Goal: Transaction & Acquisition: Obtain resource

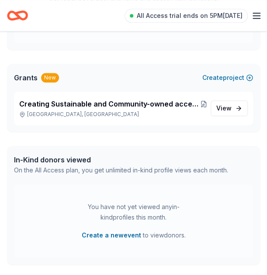
scroll to position [170, 0]
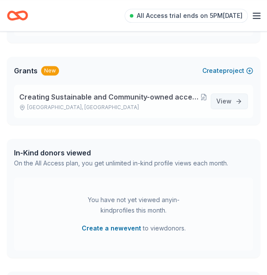
click at [231, 103] on link "View project" at bounding box center [229, 101] width 37 height 16
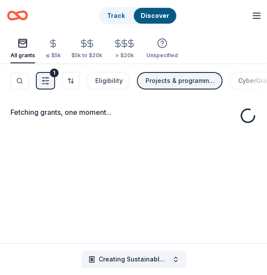
click at [233, 100] on div "Fetching grants, one moment..." at bounding box center [133, 200] width 267 height 275
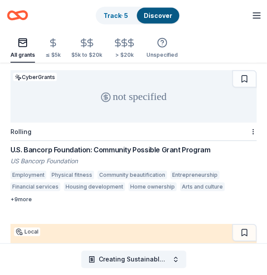
scroll to position [1839, 0]
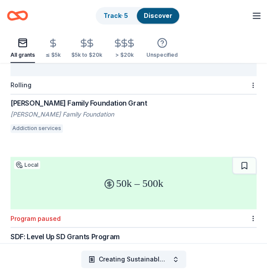
click at [109, 237] on div "SDF: Level Up SD Grants Program" at bounding box center [133, 236] width 246 height 10
click at [103, 232] on div "SDF: Level Up SD Grants Program" at bounding box center [133, 236] width 246 height 10
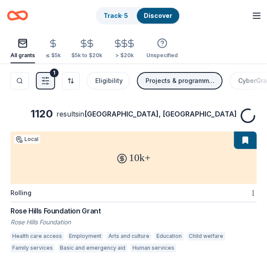
scroll to position [1839, 0]
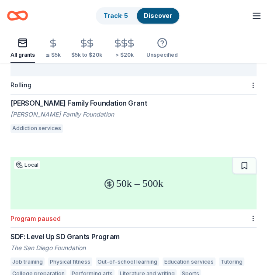
click at [266, 2] on div "Creating Sustainable and Community-owned access to Healthcare Equipments in rem…" at bounding box center [133, 15] width 267 height 31
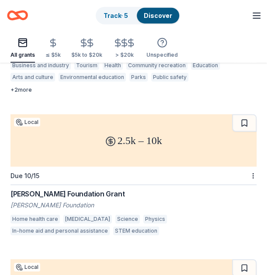
scroll to position [1326, 0]
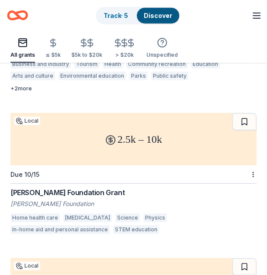
click at [119, 190] on div "[PERSON_NAME] Foundation Grant" at bounding box center [133, 192] width 246 height 10
click at [108, 193] on div "[PERSON_NAME] Foundation Grant" at bounding box center [133, 192] width 246 height 10
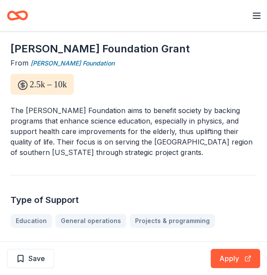
click at [254, 19] on icon "button" at bounding box center [256, 15] width 10 height 10
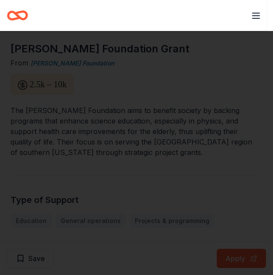
click at [256, 16] on html "Creating Sustainable and Community-owned access to Healthcare Equipments in rem…" at bounding box center [136, 137] width 273 height 275
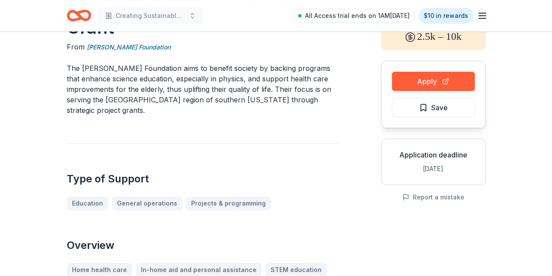
scroll to position [61, 0]
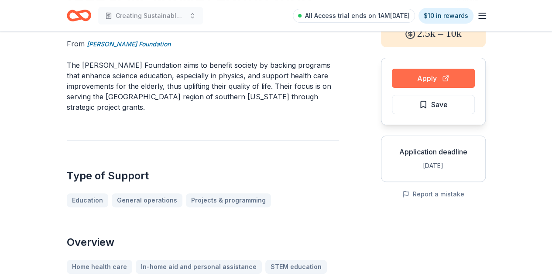
click at [266, 74] on button "Apply" at bounding box center [433, 78] width 83 height 19
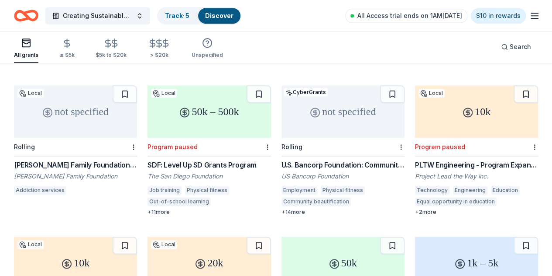
click at [266, 14] on icon "button" at bounding box center [535, 15] width 10 height 10
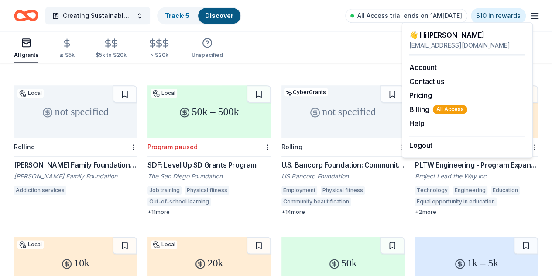
click at [266, 14] on icon "button" at bounding box center [535, 15] width 10 height 10
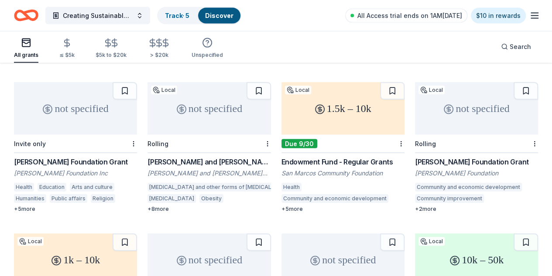
scroll to position [0, 0]
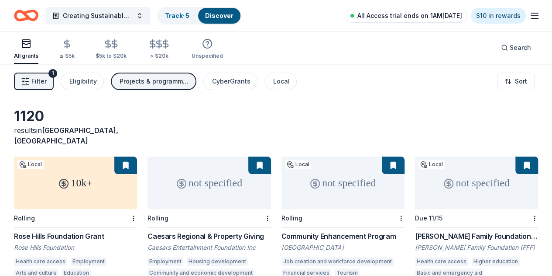
click at [266, 18] on span "All Access trial ends on 1AM[DATE]" at bounding box center [410, 15] width 105 height 10
click at [266, 14] on span "All Access trial ends on 1AM[DATE]" at bounding box center [410, 15] width 105 height 10
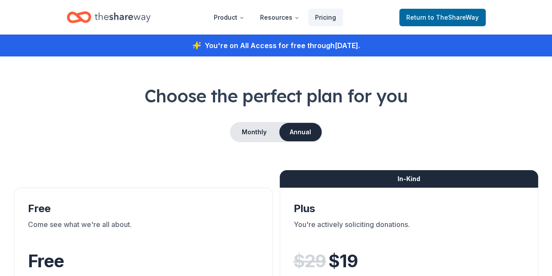
click at [266, 12] on nav "Product Resources Pricing Return to TheShareWay" at bounding box center [276, 17] width 419 height 21
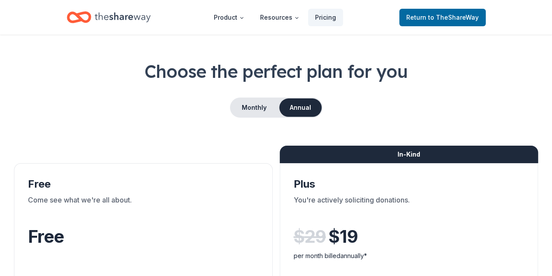
scroll to position [10, 0]
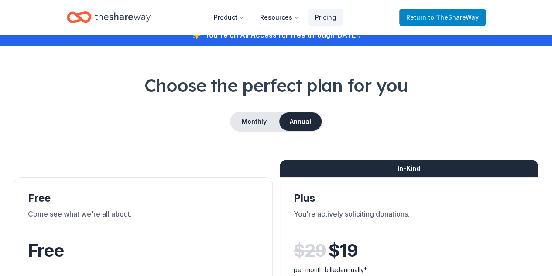
click at [266, 15] on span "to TheShareWay" at bounding box center [453, 17] width 51 height 7
click at [266, 18] on span "to TheShareWay" at bounding box center [453, 17] width 51 height 7
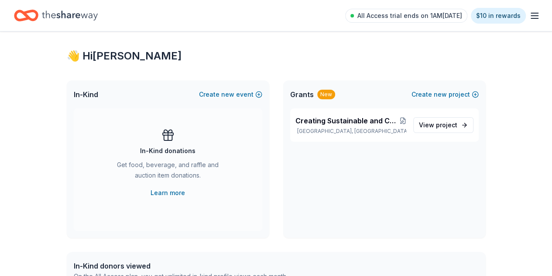
click at [266, 16] on icon "button" at bounding box center [535, 15] width 10 height 10
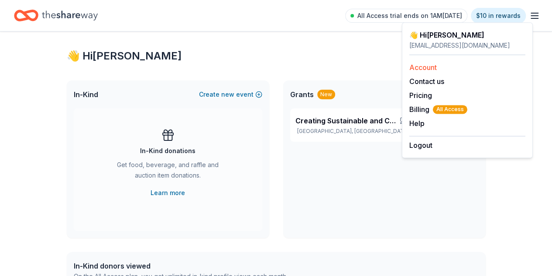
click at [266, 66] on link "Account" at bounding box center [424, 67] width 28 height 9
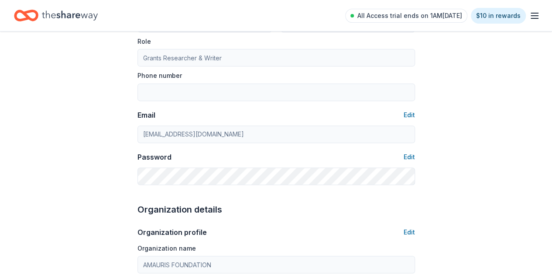
scroll to position [92, 0]
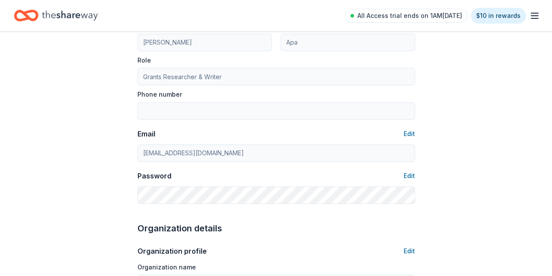
click at [266, 12] on icon "button" at bounding box center [535, 15] width 10 height 10
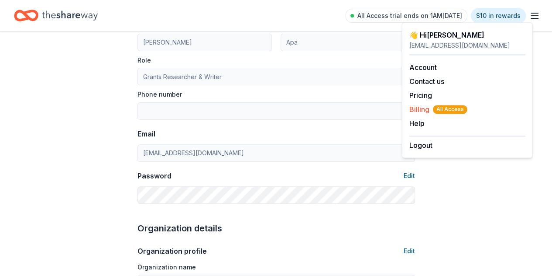
click at [266, 107] on span "Billing All Access" at bounding box center [439, 109] width 58 height 10
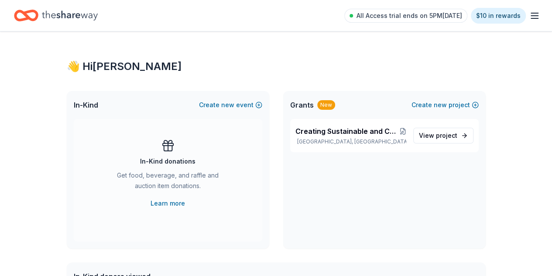
click at [532, 17] on icon "button" at bounding box center [535, 15] width 10 height 10
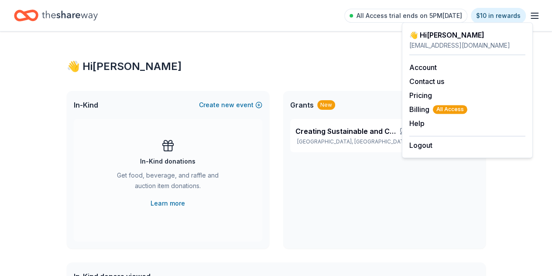
click at [358, 70] on div "👋 Hi Celeste" at bounding box center [276, 66] width 419 height 14
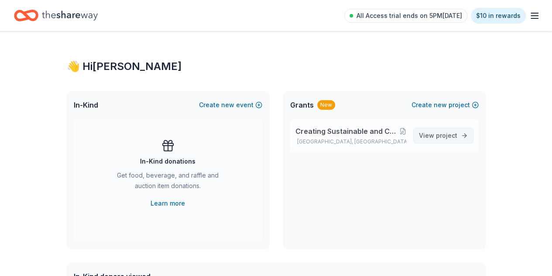
click at [449, 134] on span "project" at bounding box center [446, 134] width 21 height 7
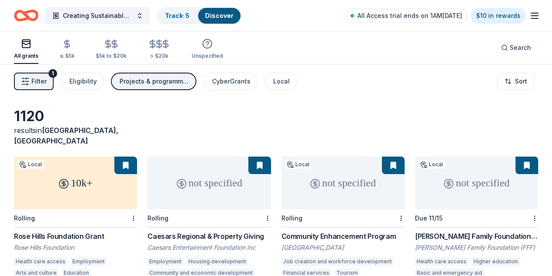
click at [389, 79] on div "Filter 1 Eligibility Projects & programming, General operations, Capital, Train…" at bounding box center [276, 81] width 552 height 35
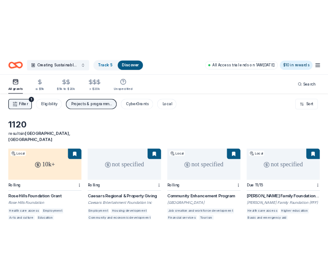
scroll to position [222, 0]
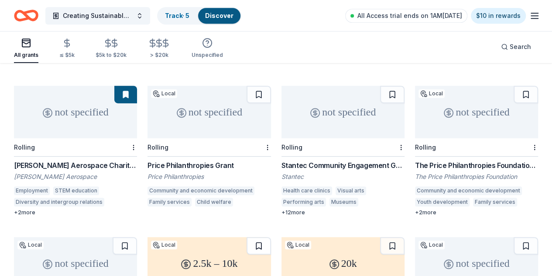
click at [271, 237] on button at bounding box center [259, 245] width 24 height 17
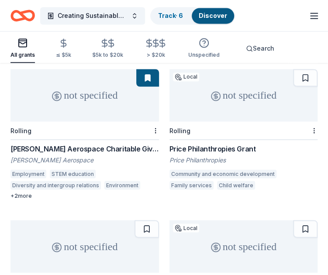
scroll to position [397, 0]
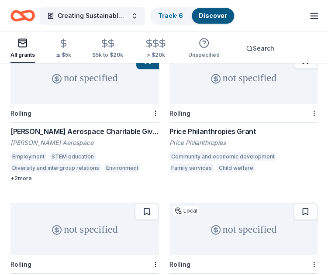
click at [231, 131] on div "Price Philanthropies Grant" at bounding box center [243, 131] width 148 height 10
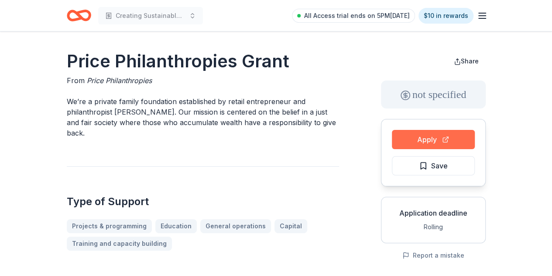
click at [328, 138] on button "Apply" at bounding box center [433, 139] width 83 height 19
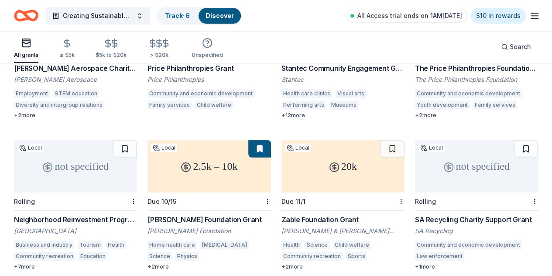
scroll to position [321, 0]
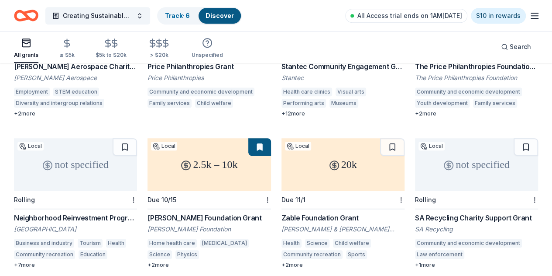
click at [282, 212] on div "Zable Foundation Grant" at bounding box center [343, 217] width 123 height 10
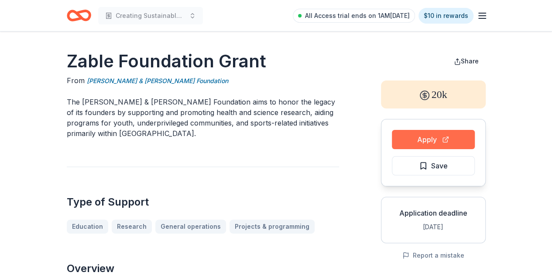
click at [409, 137] on button "Apply" at bounding box center [433, 139] width 83 height 19
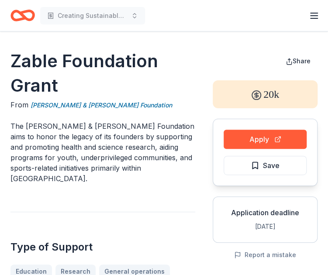
drag, startPoint x: 10, startPoint y: 102, endPoint x: 145, endPoint y: 102, distance: 135.4
click at [69, 109] on link "[PERSON_NAME] & [PERSON_NAME] Foundation" at bounding box center [102, 105] width 142 height 10
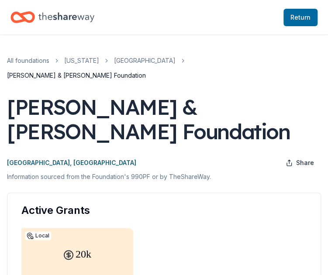
drag, startPoint x: 8, startPoint y: 87, endPoint x: 119, endPoint y: 128, distance: 118.3
click at [119, 128] on div "[PERSON_NAME] & [PERSON_NAME] Foundation" at bounding box center [164, 119] width 314 height 49
drag, startPoint x: 7, startPoint y: 91, endPoint x: 140, endPoint y: 114, distance: 134.6
click at [140, 114] on div "[PERSON_NAME] & [PERSON_NAME] Foundation" at bounding box center [164, 119] width 314 height 49
click at [104, 118] on div "[PERSON_NAME] & [PERSON_NAME] Foundation" at bounding box center [164, 119] width 314 height 49
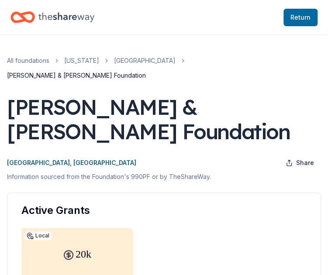
click at [104, 118] on div "[PERSON_NAME] & [PERSON_NAME] Foundation" at bounding box center [164, 119] width 314 height 49
click at [306, 158] on span "Share" at bounding box center [305, 163] width 18 height 10
